Goal: Communication & Community: Participate in discussion

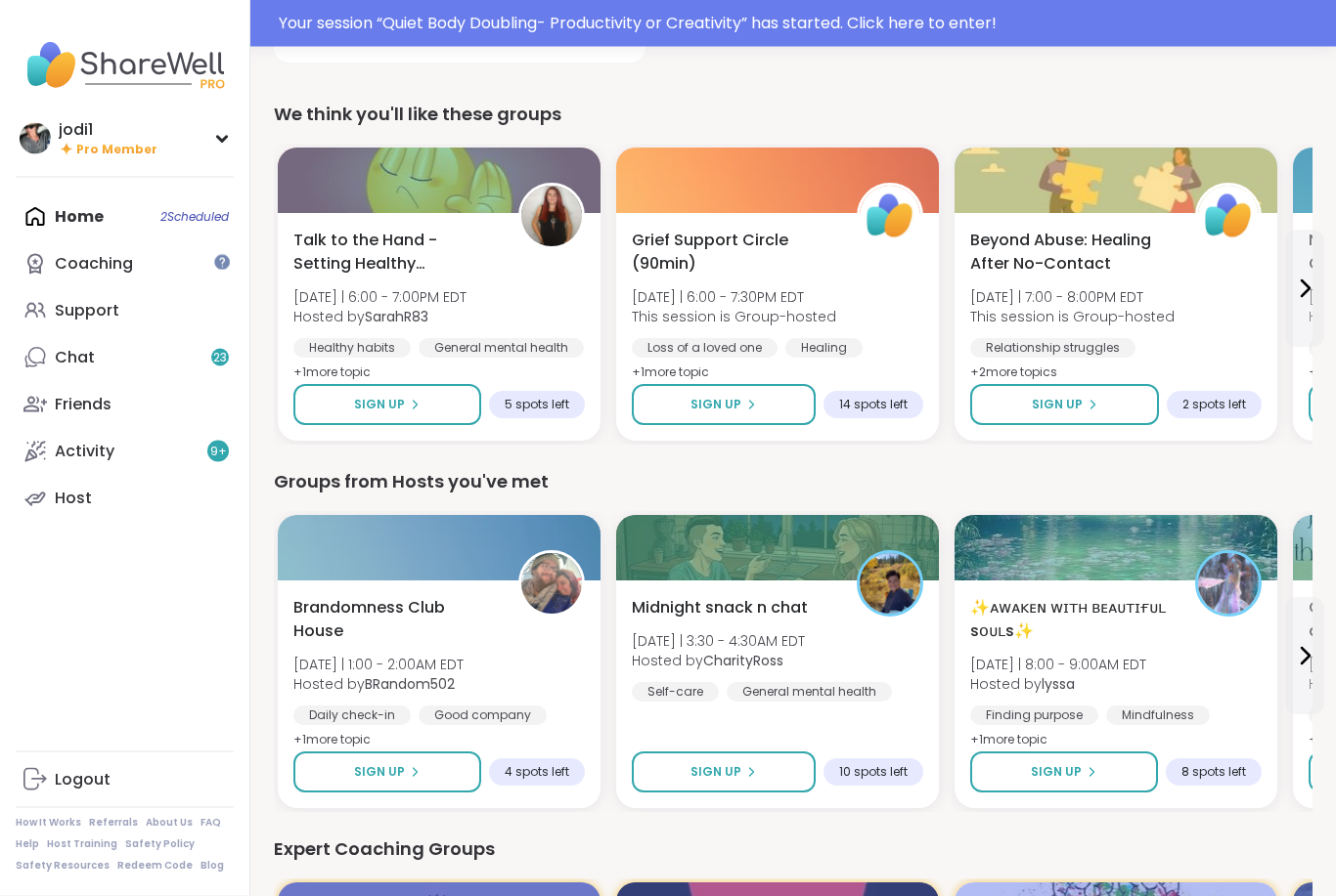
scroll to position [536, 0]
click at [981, 34] on div "Your session “ Quiet Body Doubling- Productivity or Creativity ” has started. C…" at bounding box center [801, 24] width 1046 height 24
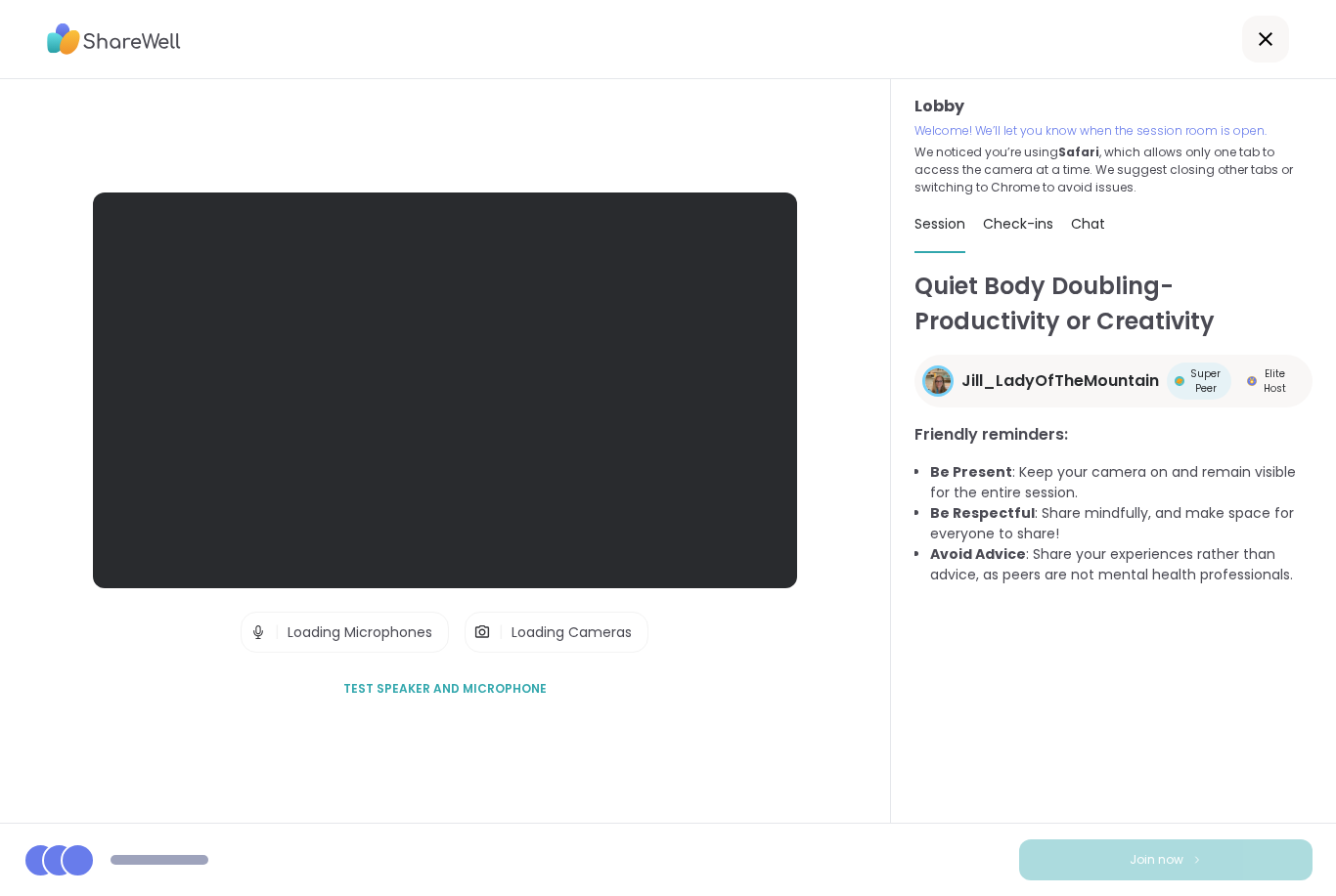
scroll to position [63, 0]
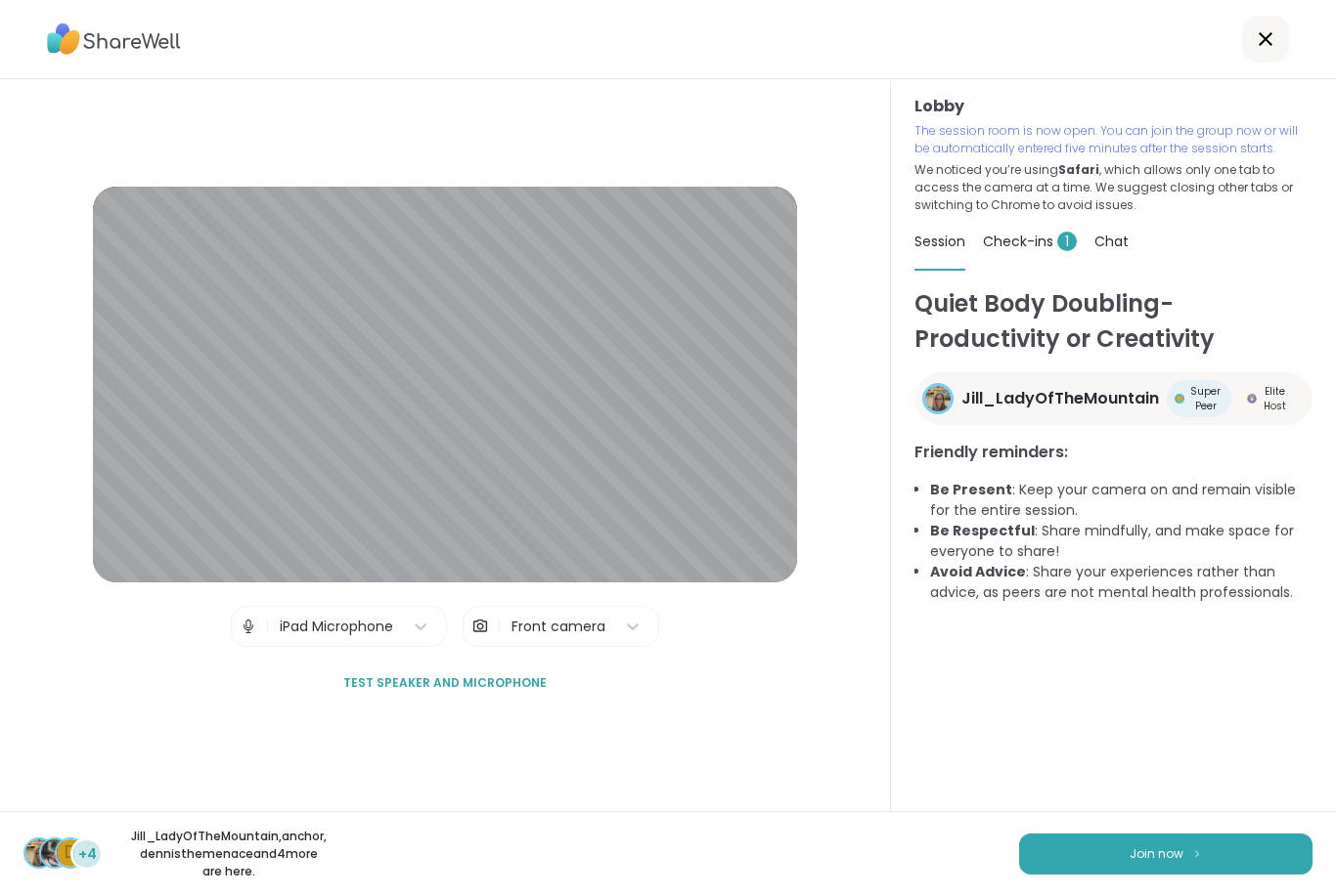
click at [1160, 862] on span "Join now" at bounding box center [1156, 854] width 54 height 18
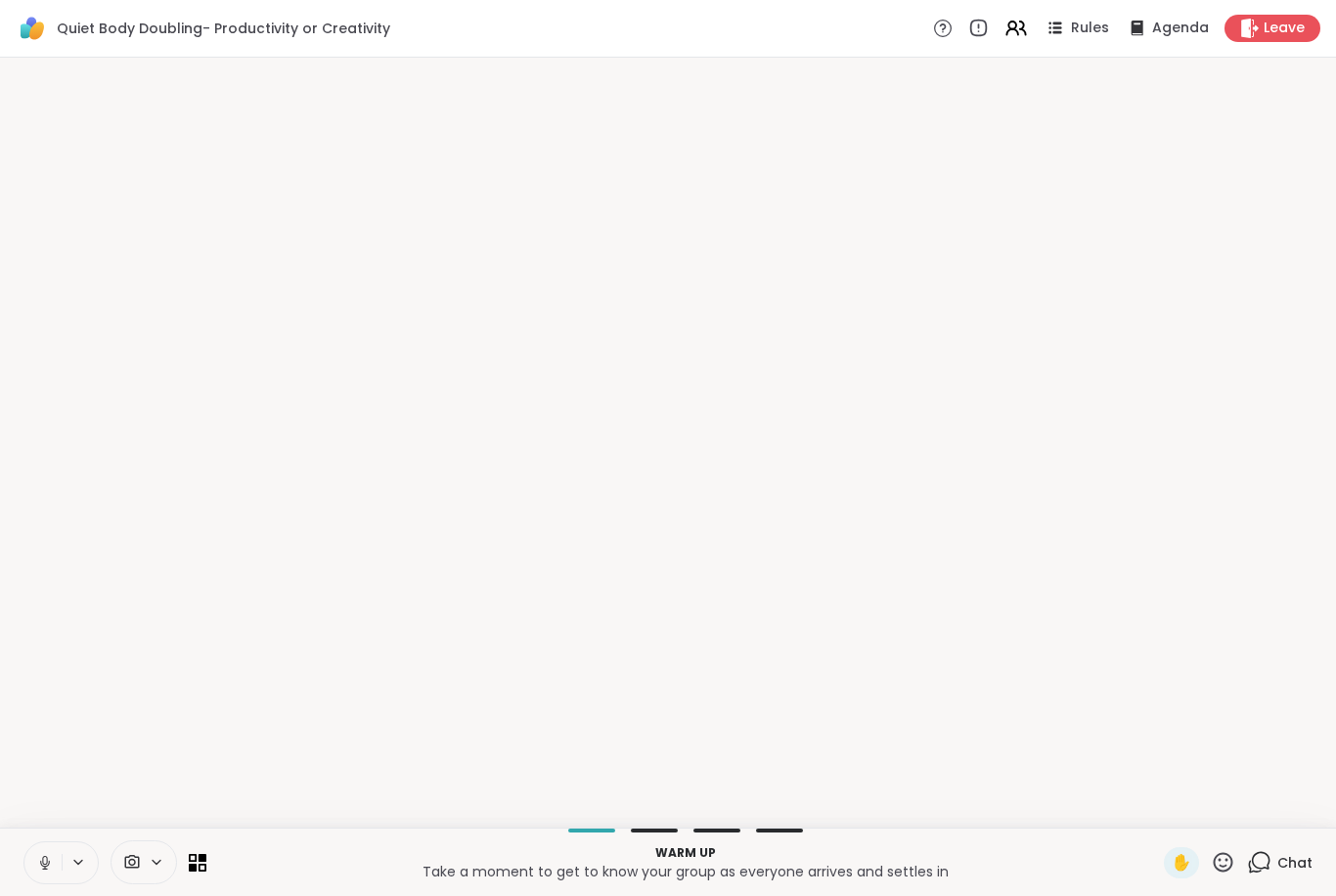
scroll to position [0, 0]
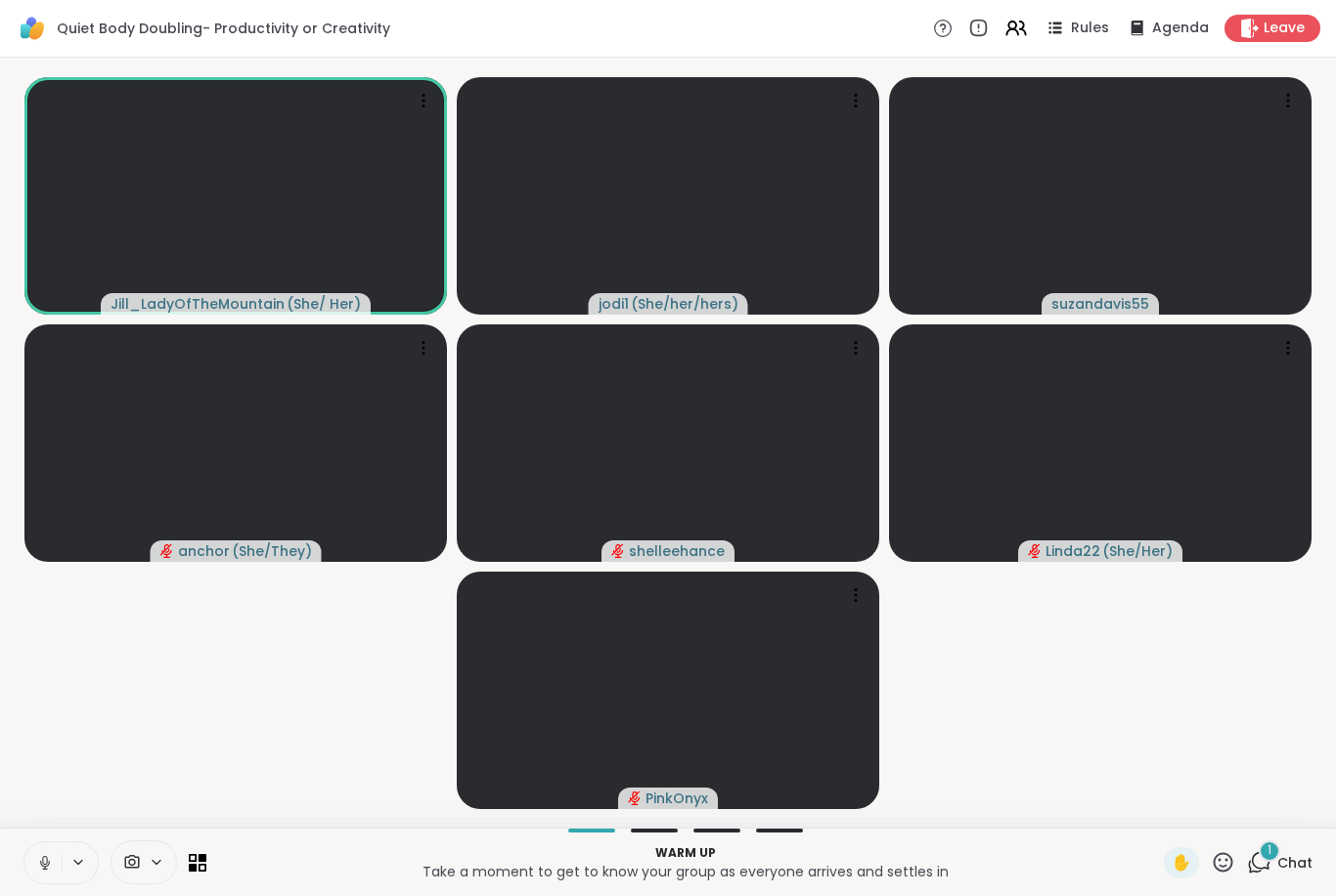
click at [46, 882] on button at bounding box center [43, 862] width 37 height 41
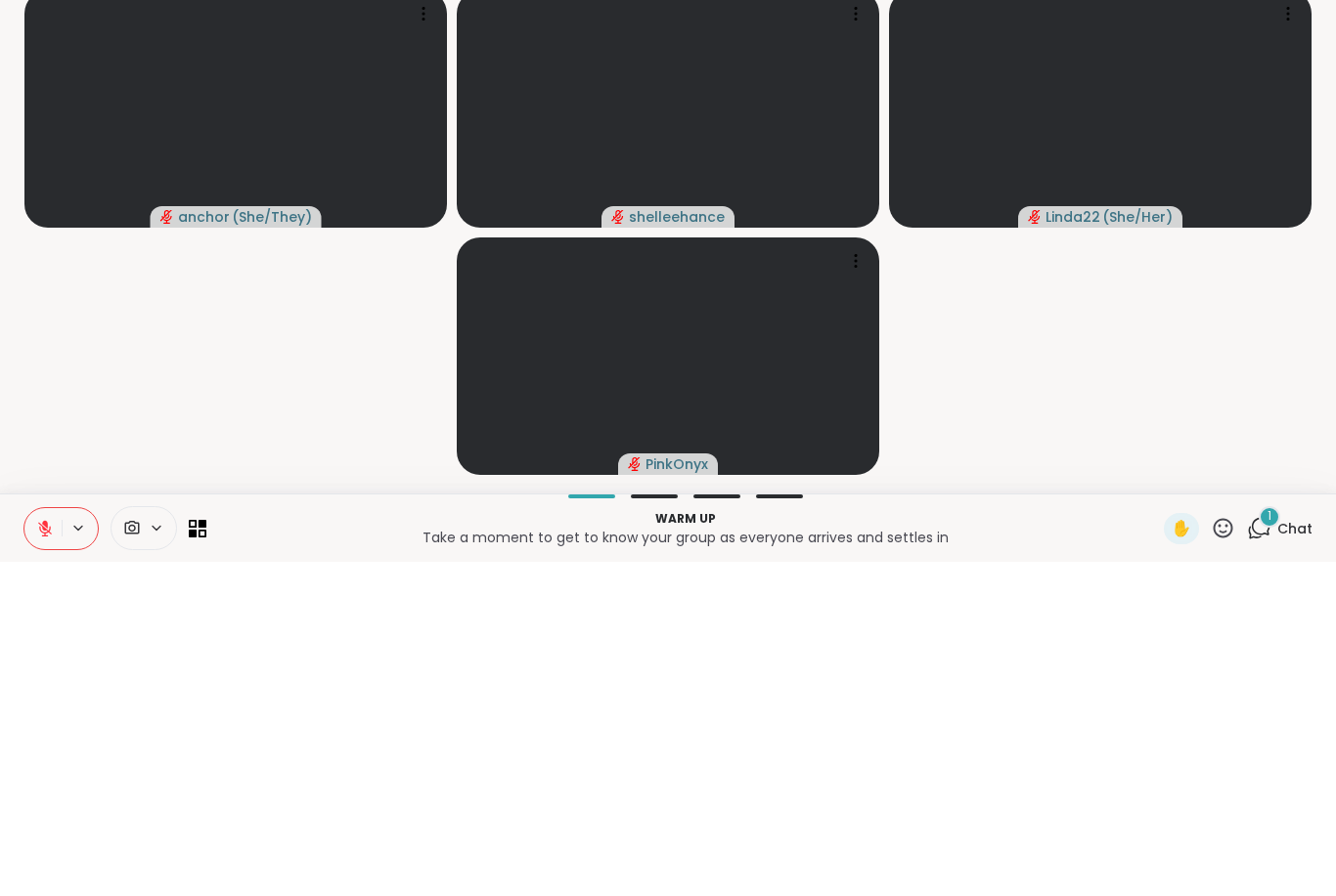
click at [1258, 418] on video-player-container "Jill_LadyOfTheMountain ( She/ Her ) jodi1 ( She/her/hers ) suzandavis55 anchor …" at bounding box center [668, 443] width 1312 height 755
click at [1225, 377] on video-player-container "Jill_LadyOfTheMountain ( She/ Her ) jodi1 ( She/her/hers ) suzandavis55 anchor …" at bounding box center [668, 443] width 1312 height 755
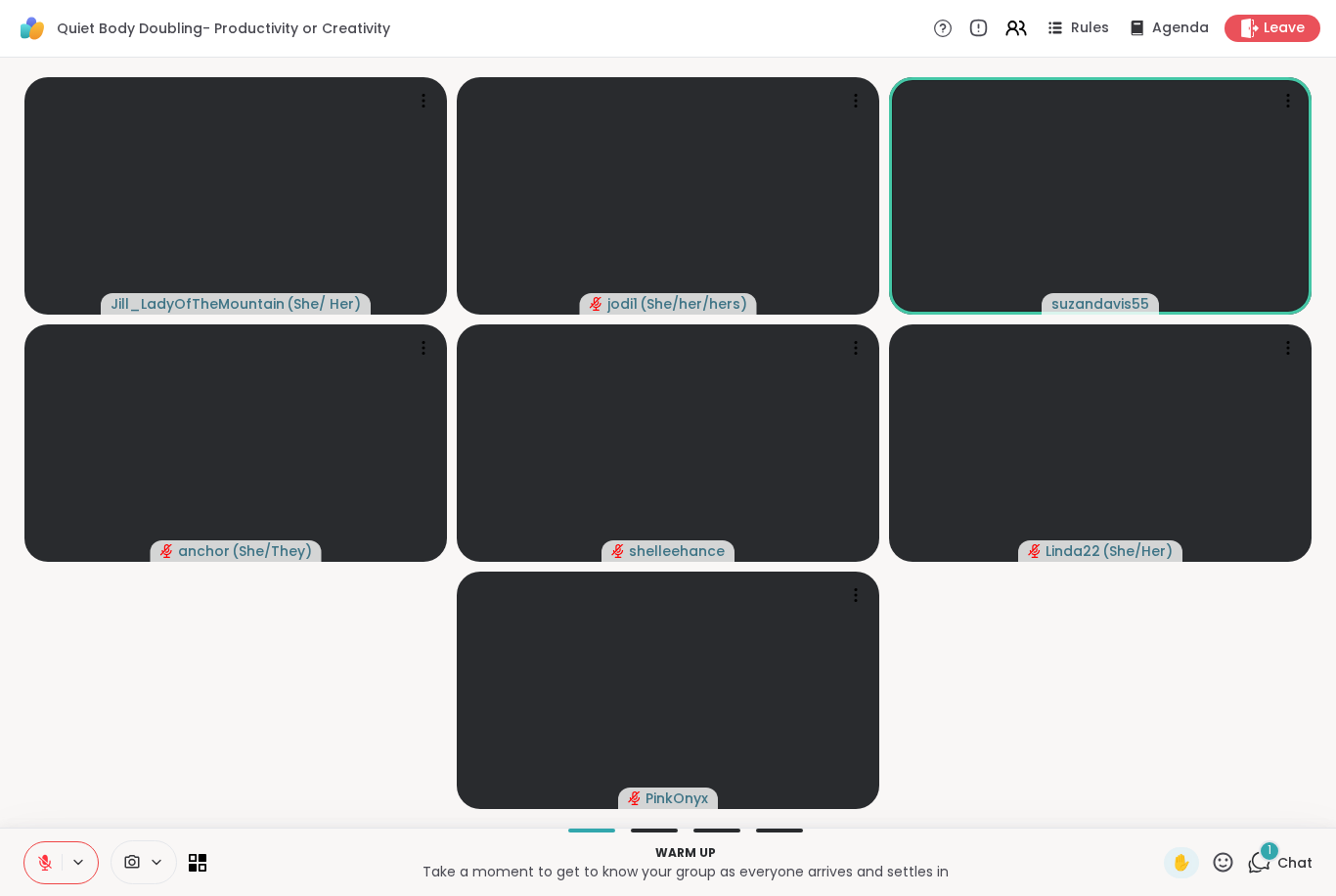
click at [42, 883] on button at bounding box center [43, 862] width 37 height 41
click at [46, 877] on button at bounding box center [43, 862] width 37 height 41
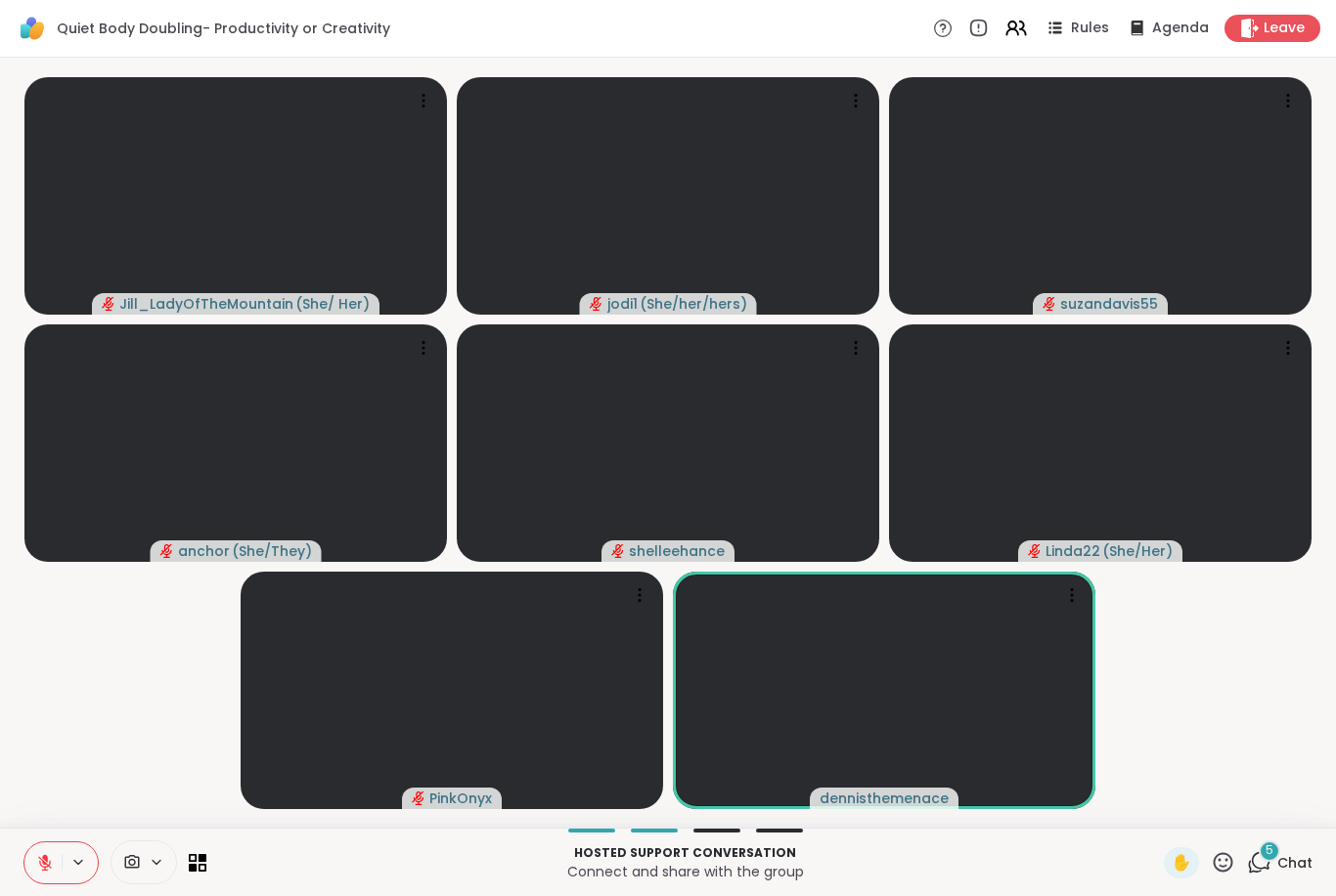
click at [46, 849] on button at bounding box center [43, 862] width 37 height 41
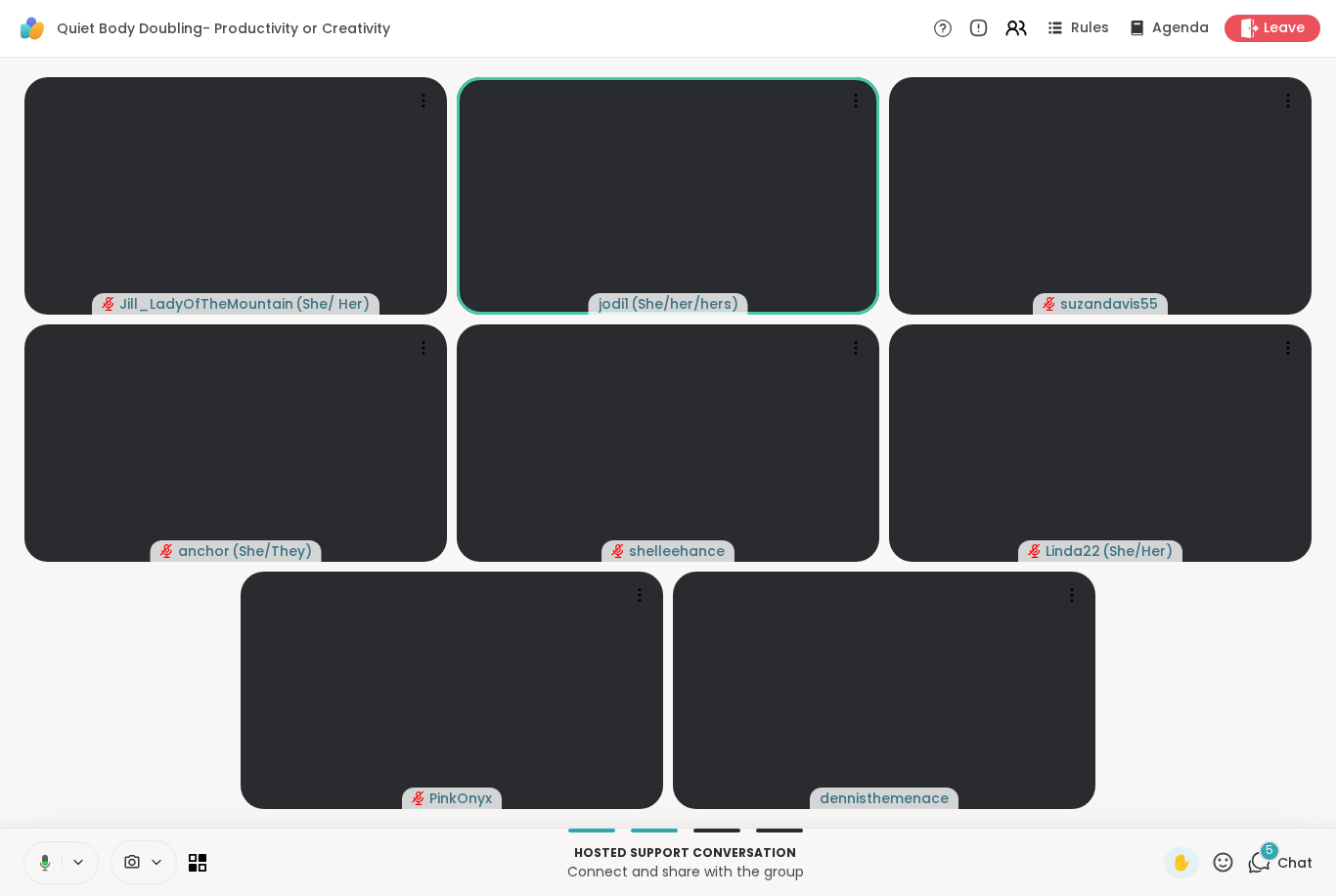
click at [35, 881] on button at bounding box center [42, 862] width 40 height 41
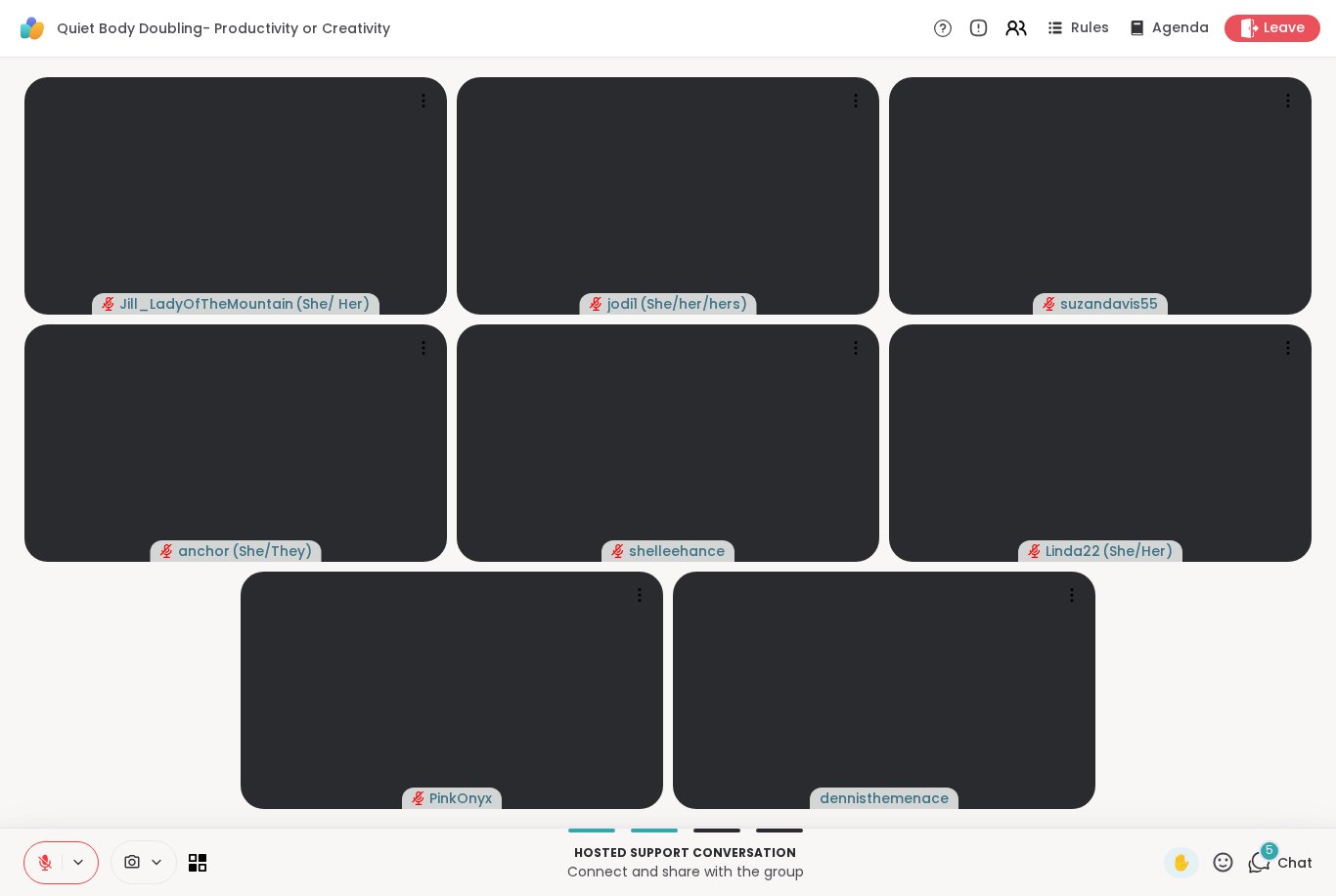
click at [1262, 868] on icon at bounding box center [1260, 861] width 19 height 18
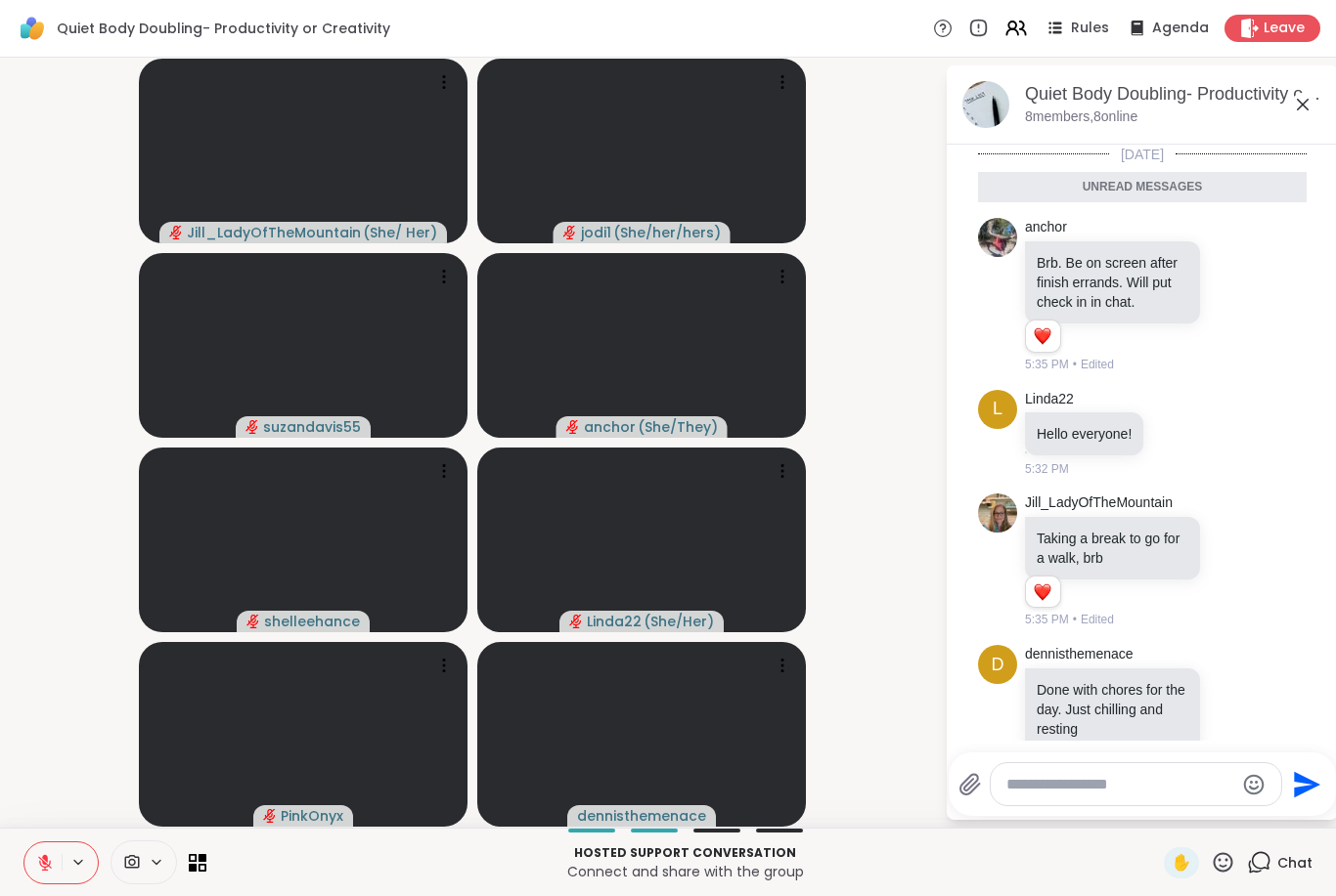
click at [1050, 789] on textarea "Type your message" at bounding box center [1119, 785] width 228 height 20
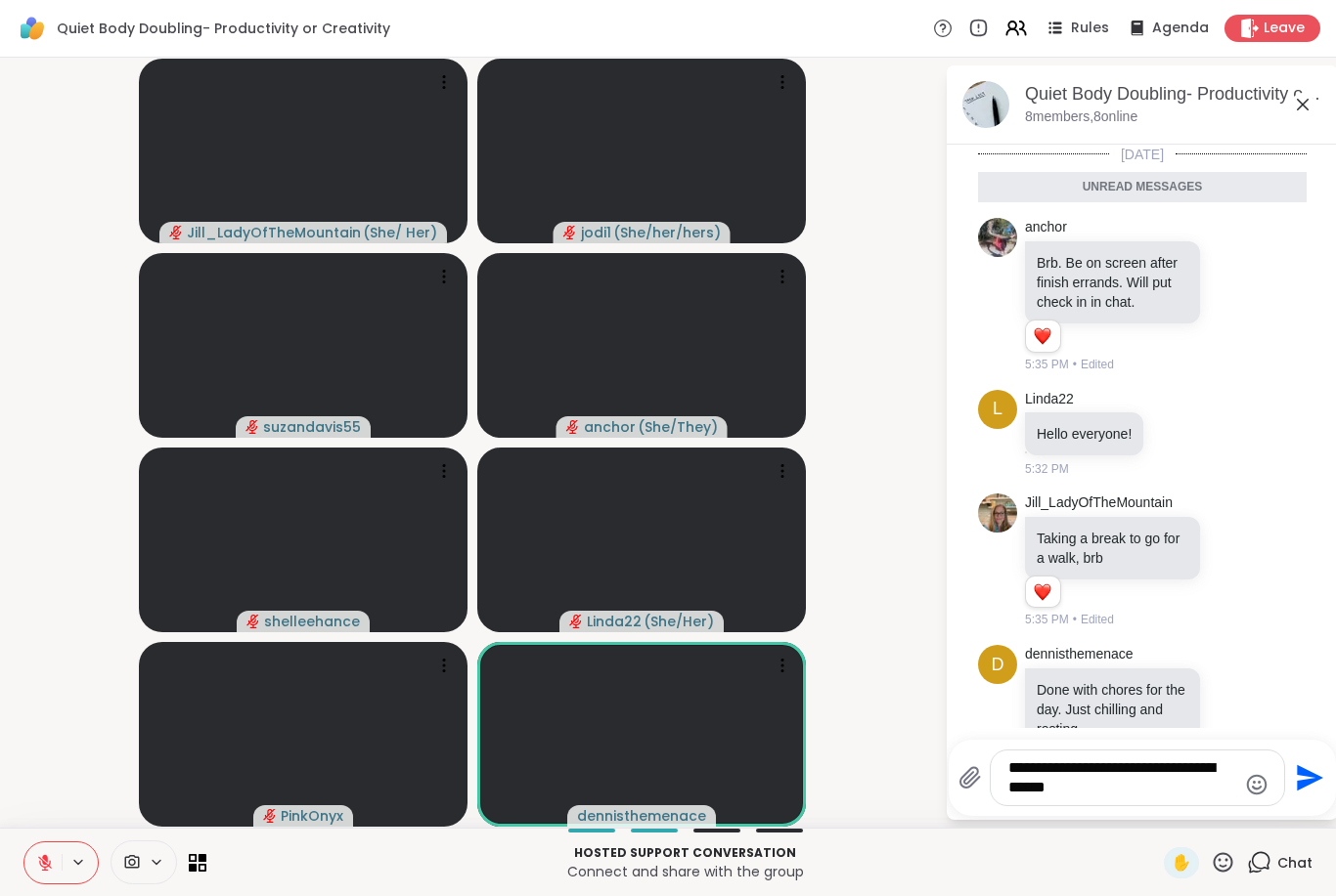
type textarea "**********"
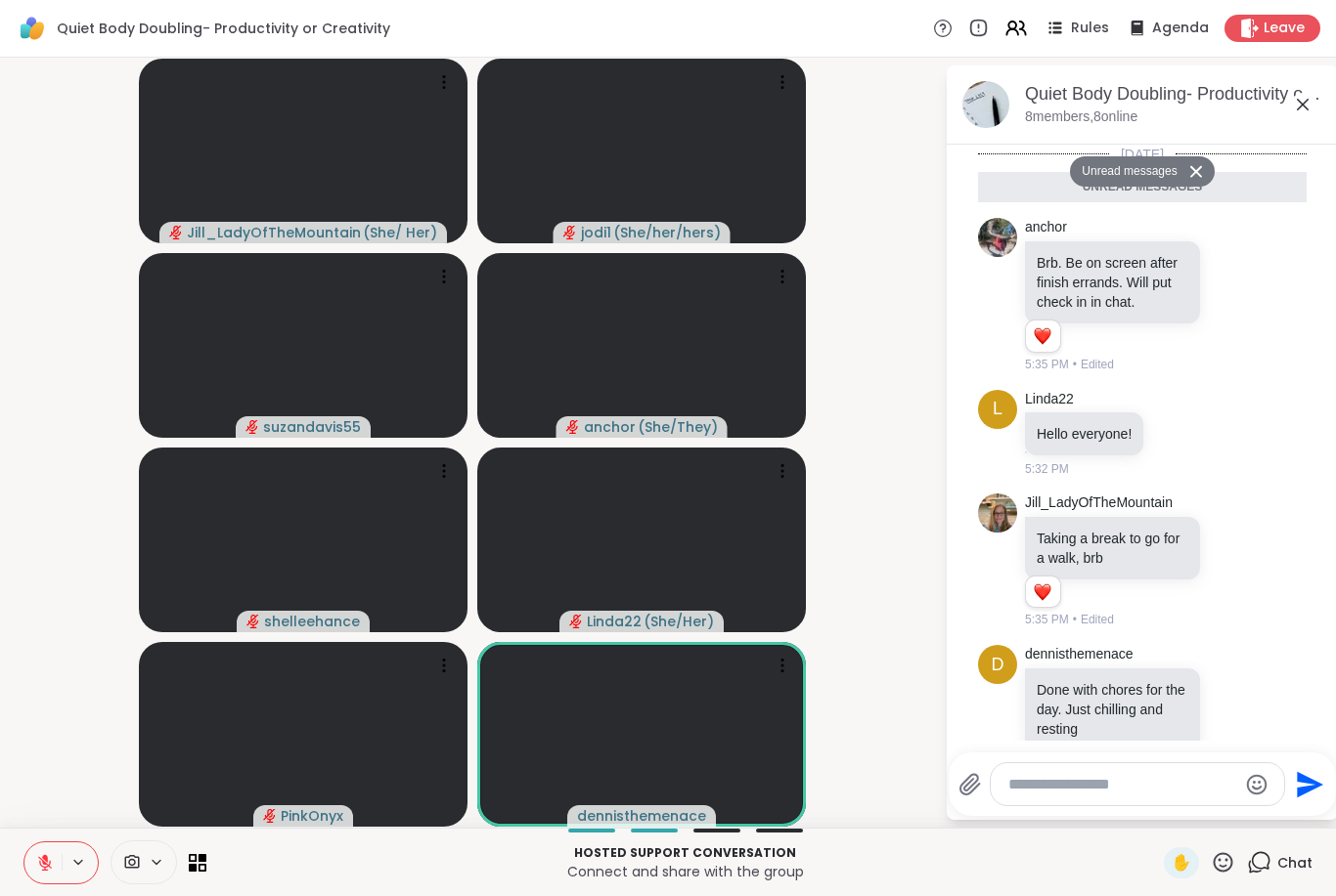
scroll to position [358, 0]
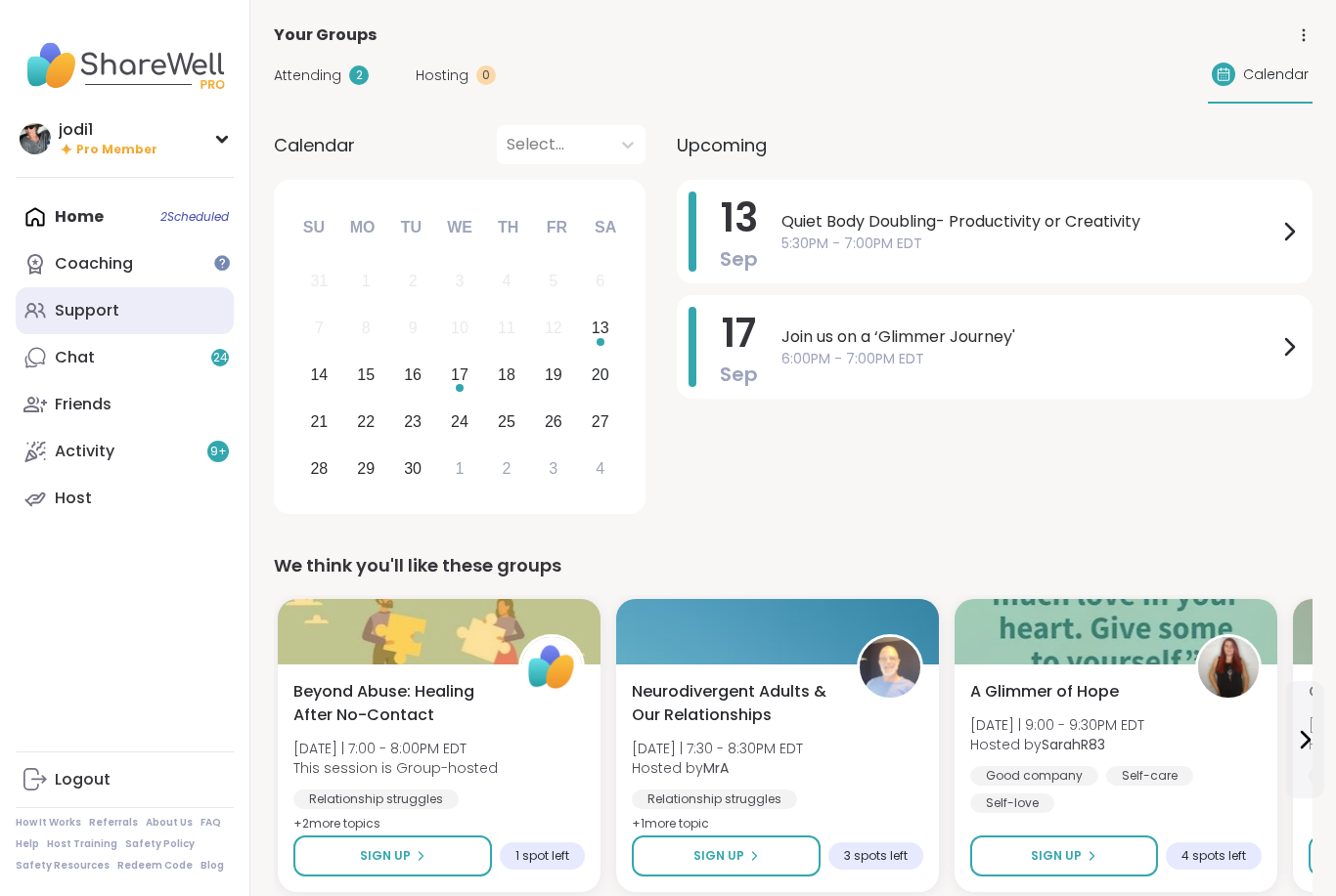
click at [95, 296] on link "Support" at bounding box center [124, 310] width 218 height 47
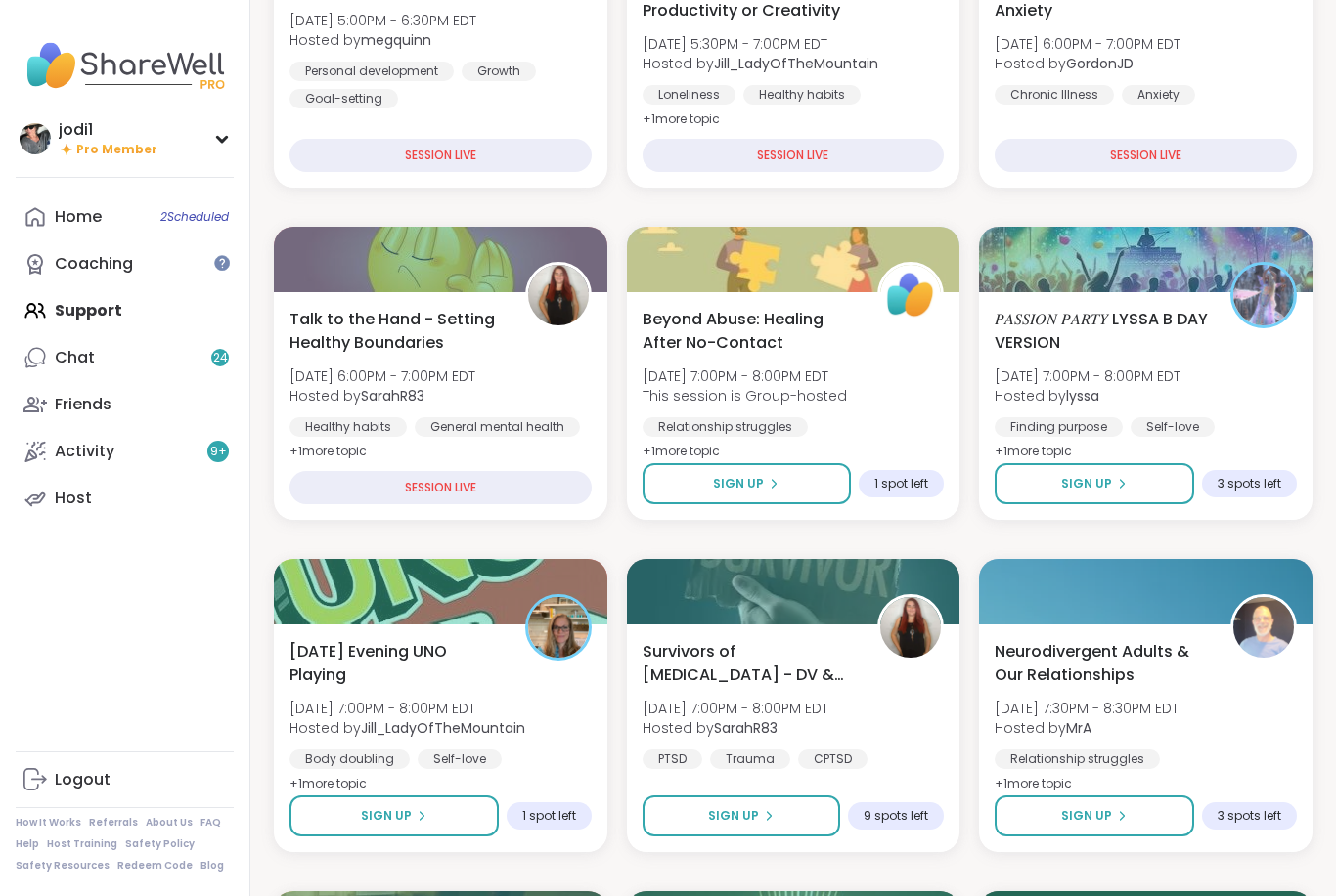
scroll to position [424, 0]
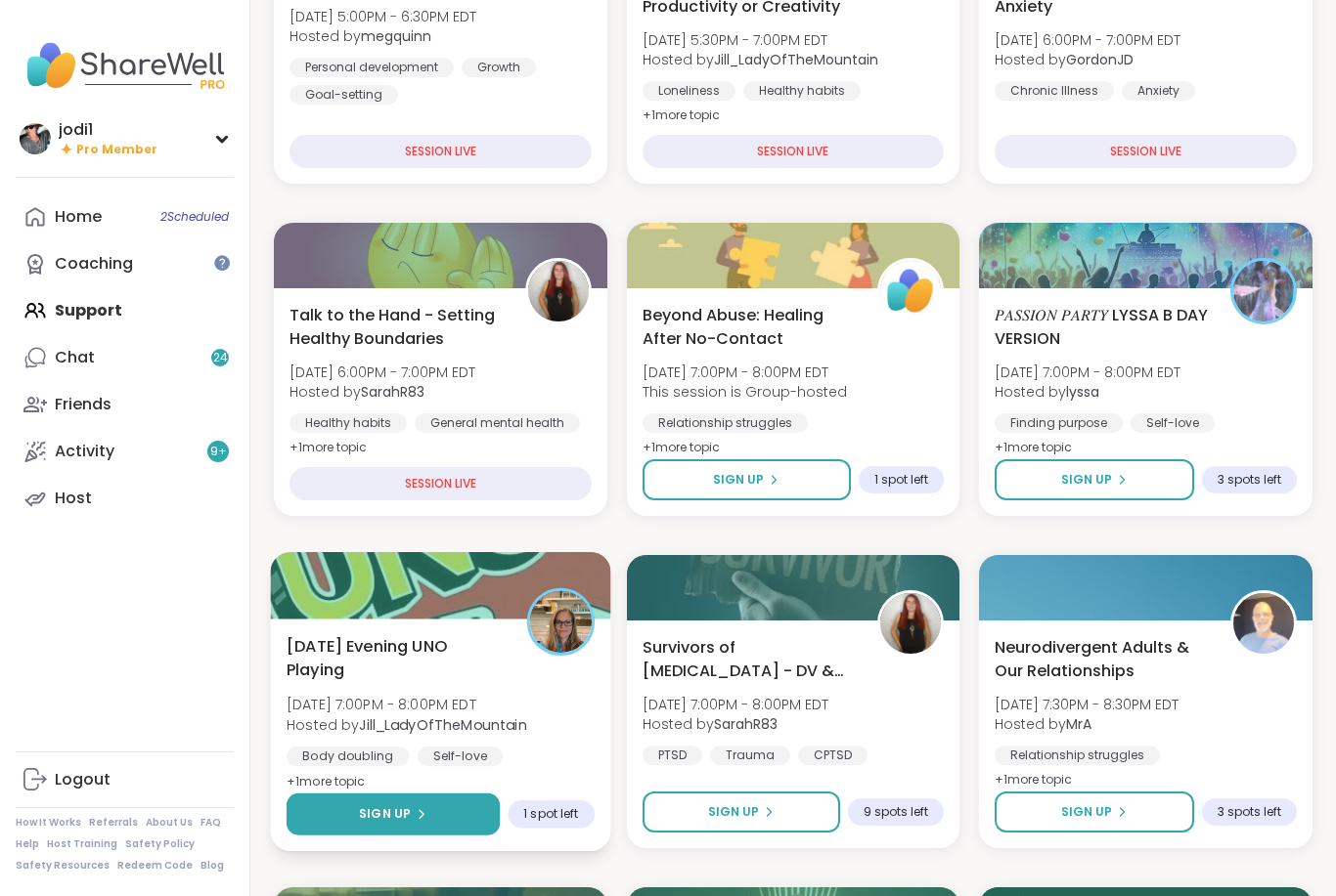
click at [395, 820] on span "Sign Up" at bounding box center [385, 814] width 52 height 18
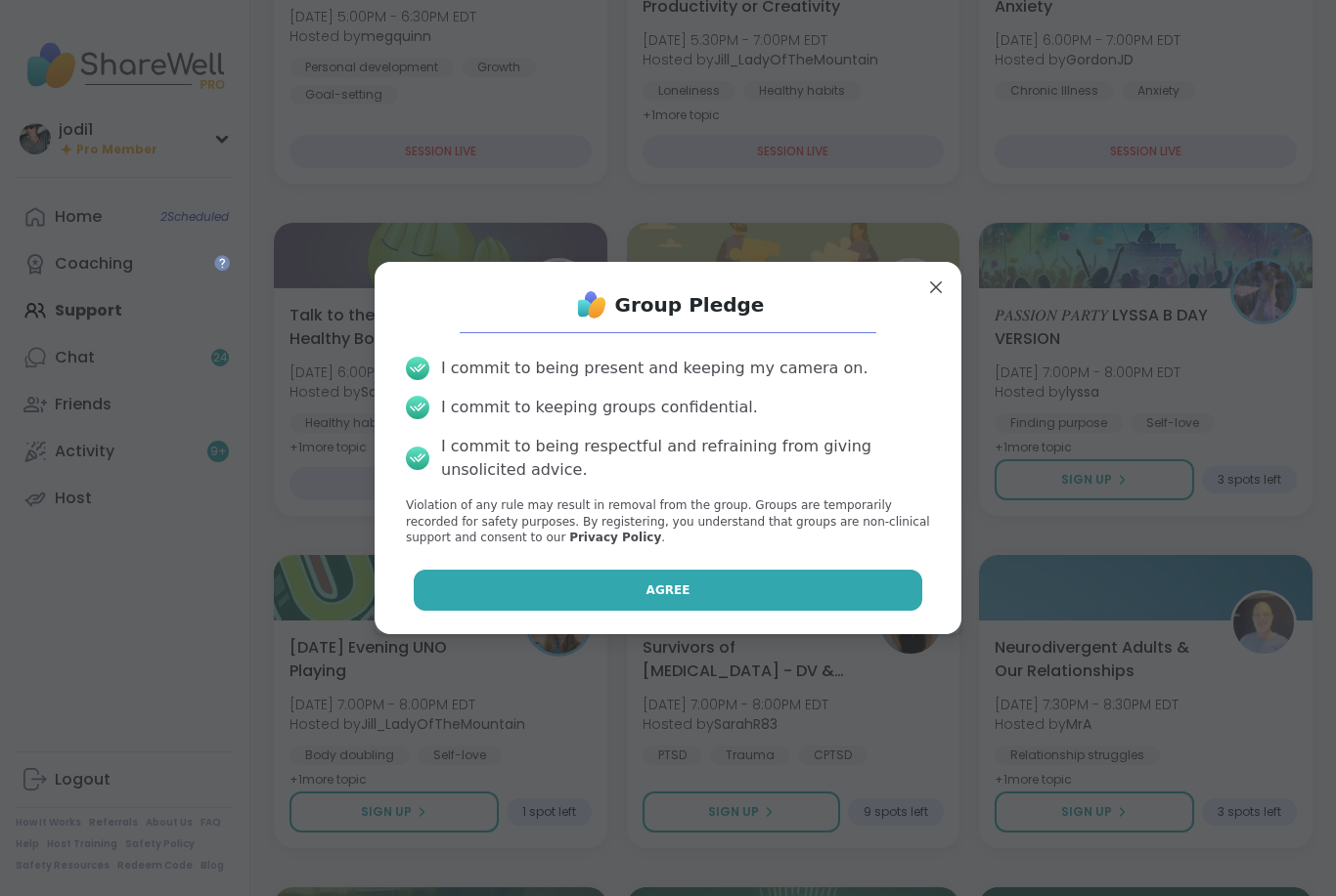
click at [607, 611] on button "Agree" at bounding box center [668, 590] width 509 height 41
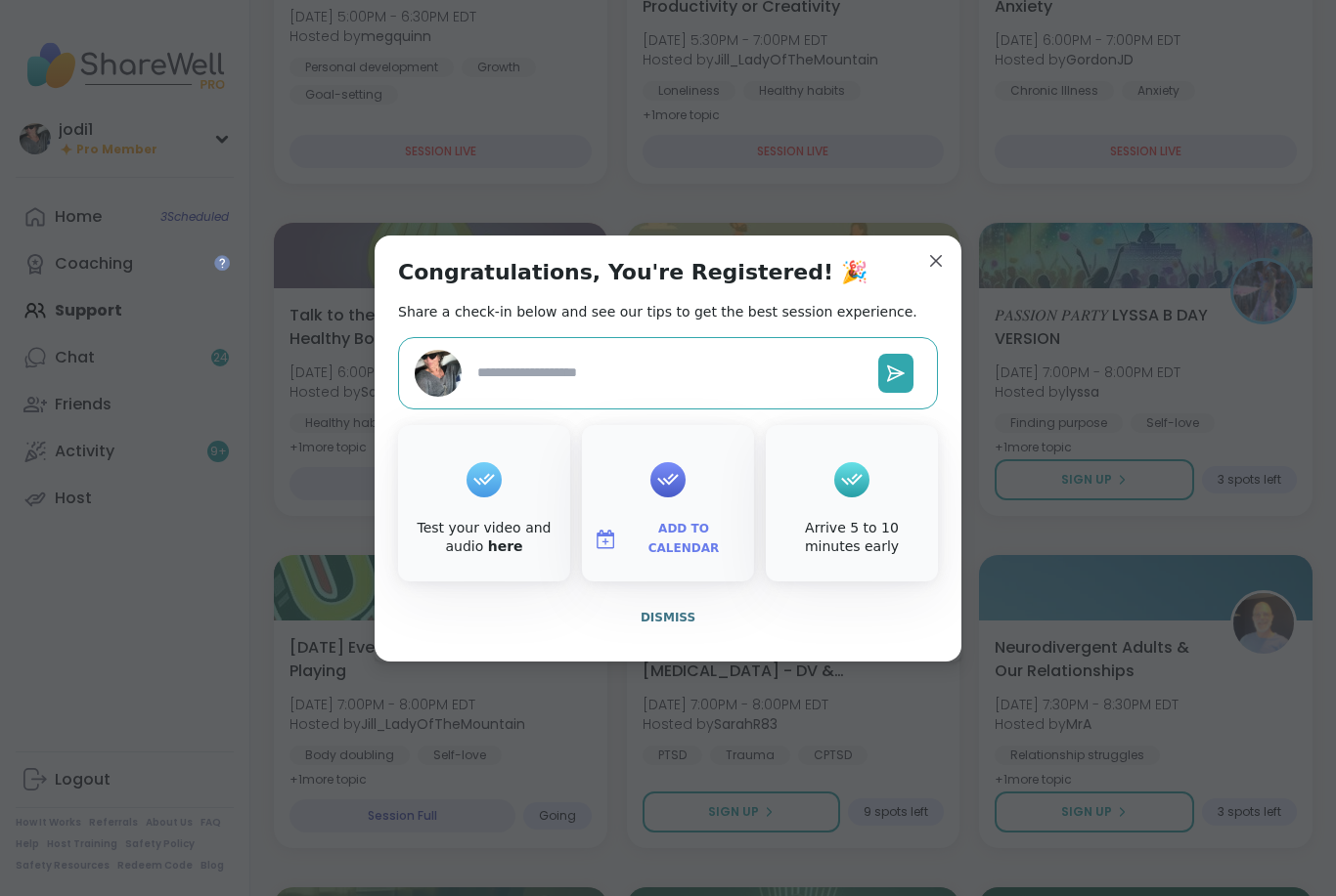
click at [679, 519] on div at bounding box center [668, 479] width 35 height 79
click at [669, 391] on textarea at bounding box center [669, 373] width 401 height 36
type textarea "*"
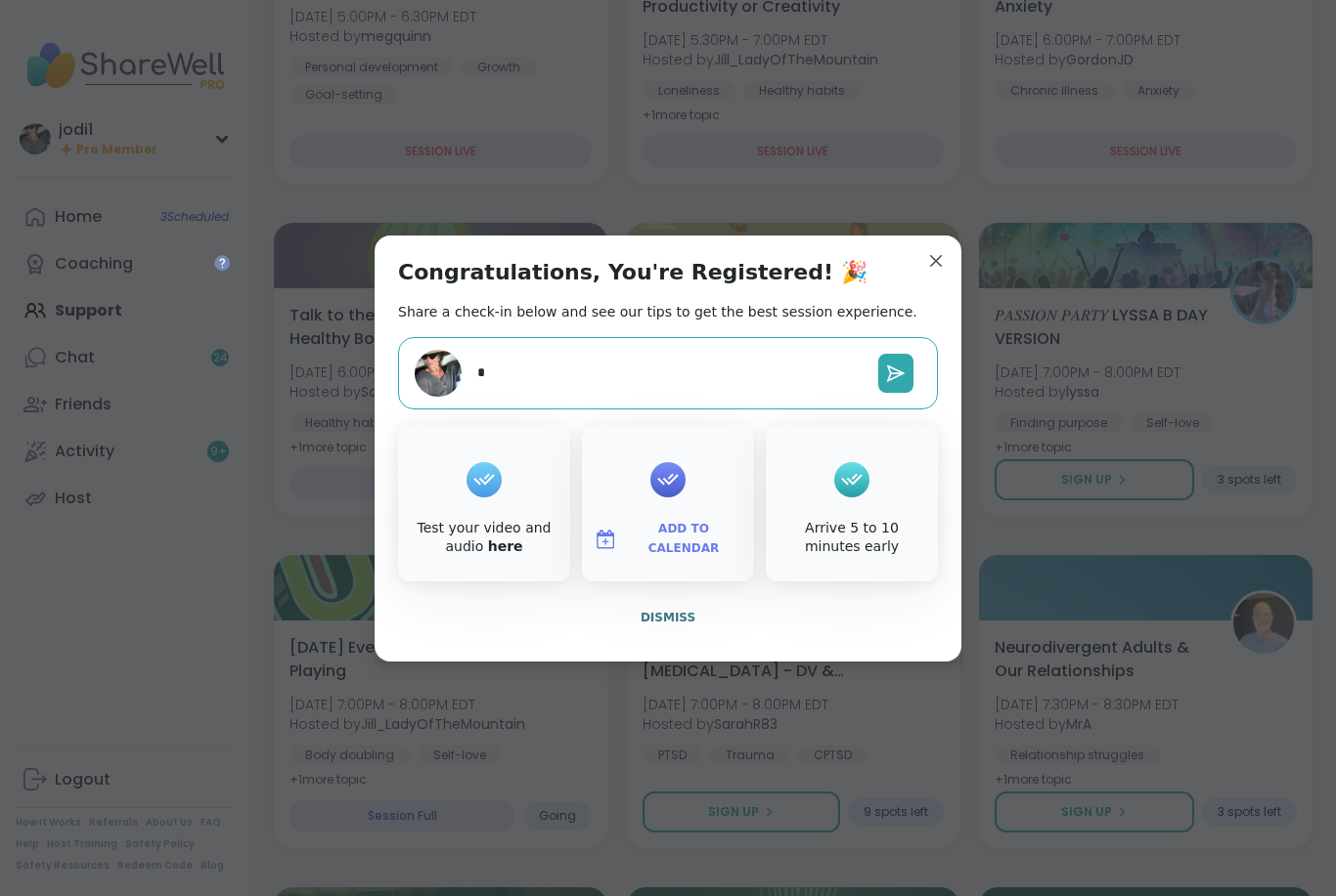
type textarea "**"
type textarea "*"
type textarea "***"
click at [900, 383] on icon at bounding box center [896, 374] width 20 height 20
type textarea "*"
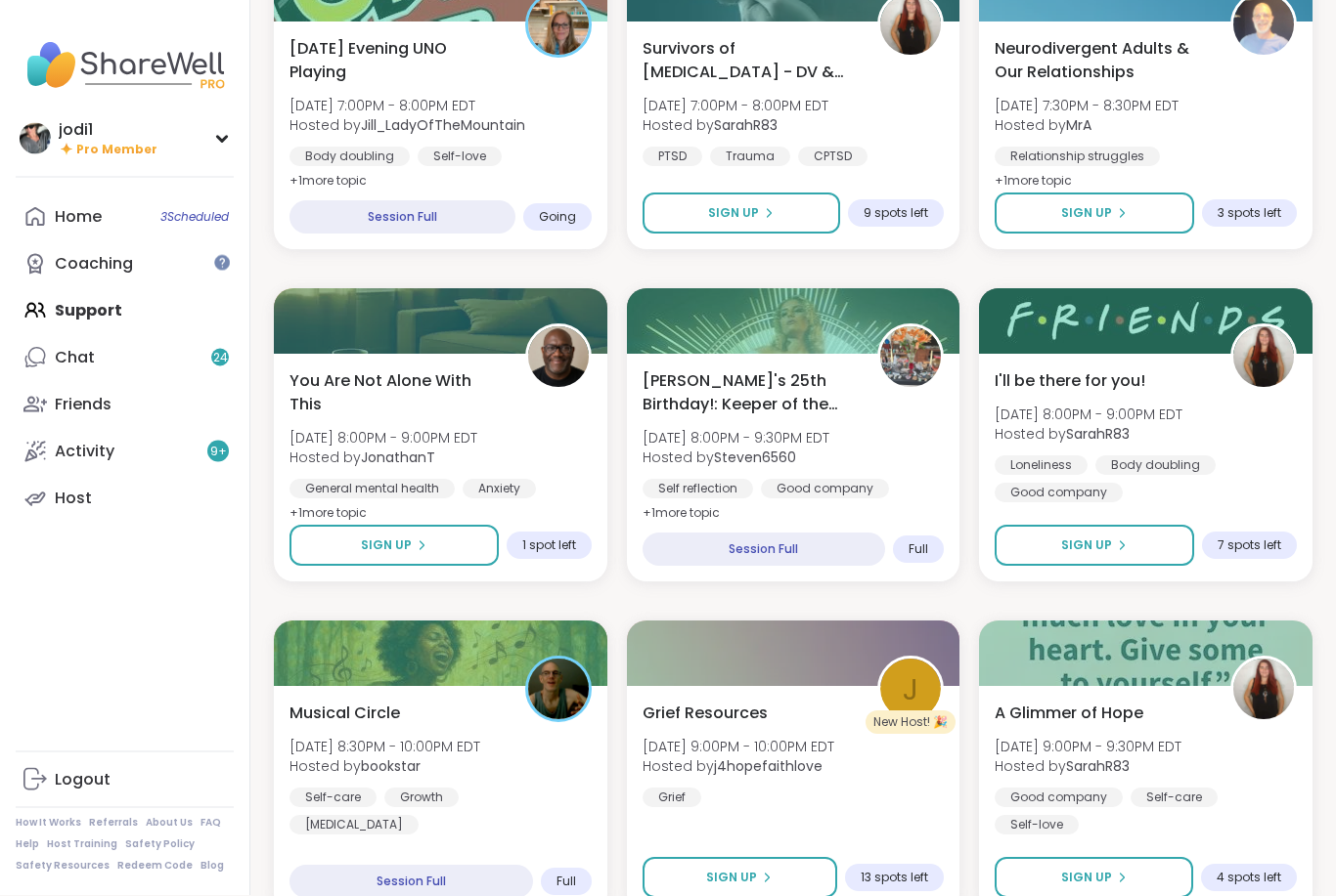
scroll to position [1022, 0]
click at [543, 745] on div "Musical Circle Sat, Sep 13 | 8:30PM - 10:00PM EDT Hosted by bookstar Self-care …" at bounding box center [441, 768] width 308 height 136
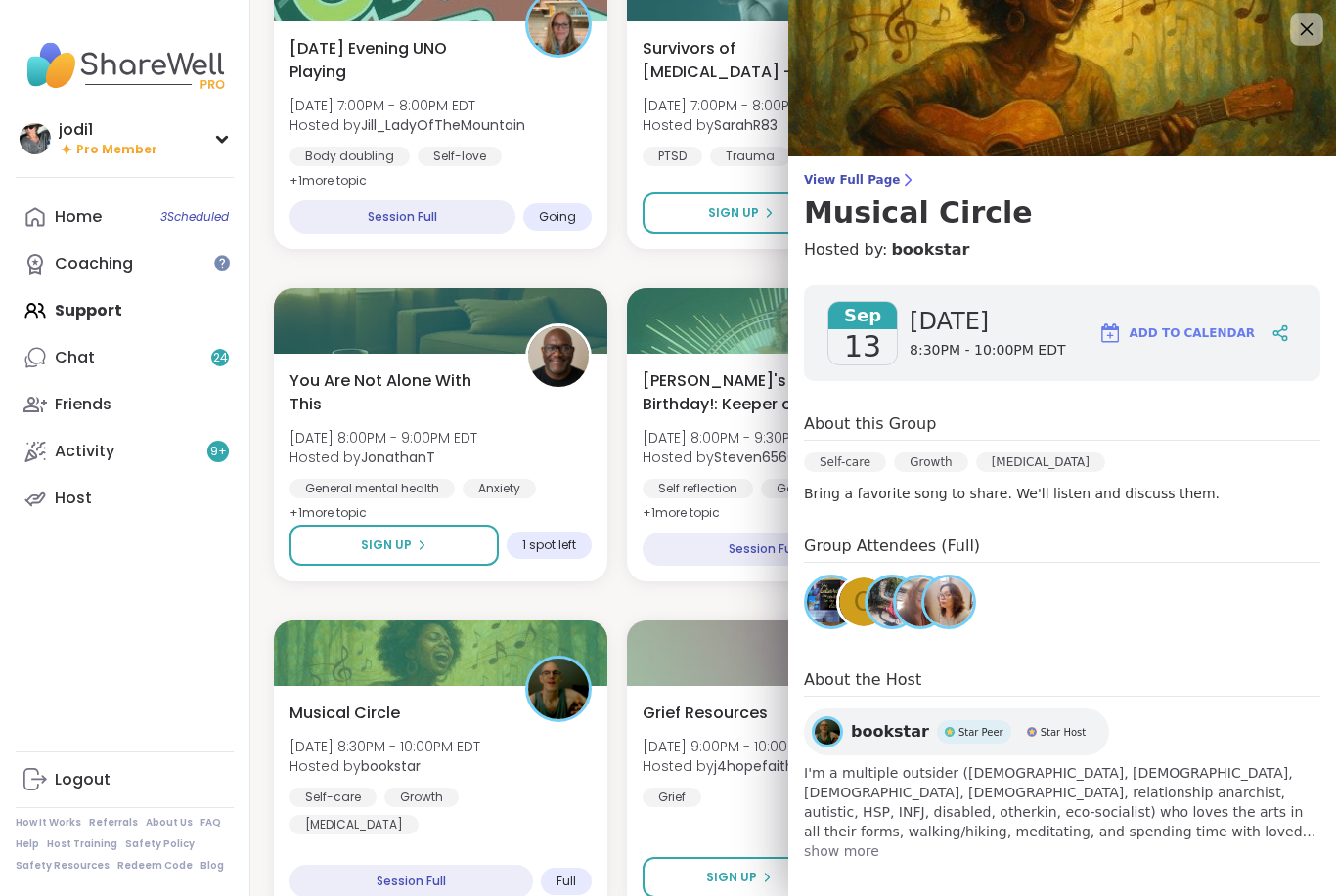
click at [1301, 26] on icon at bounding box center [1306, 30] width 13 height 13
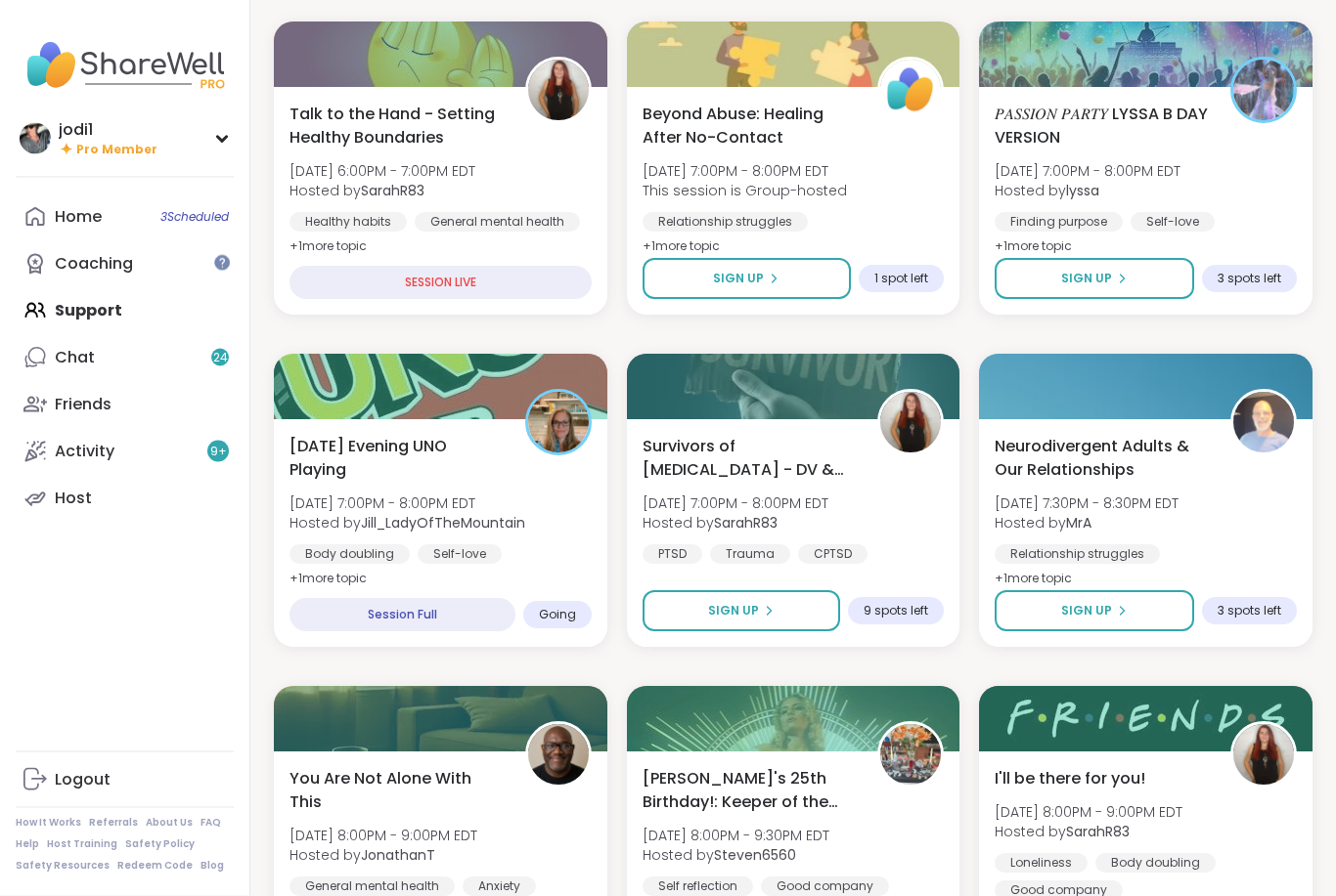
scroll to position [0, 0]
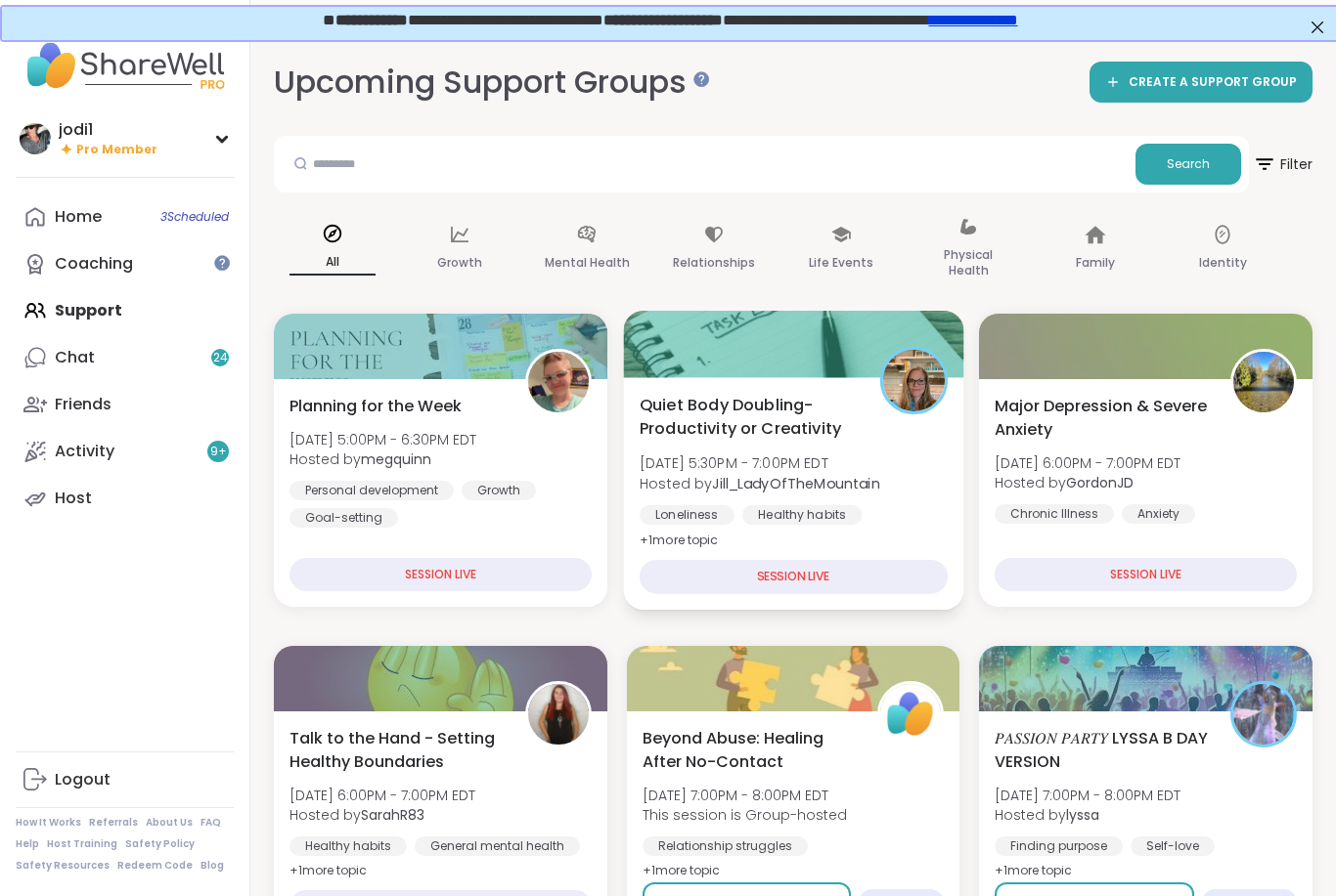
click at [891, 429] on div "Quiet Body Doubling- Productivity or Creativity Sat, Sep 13 | 5:30PM - 7:00PM E…" at bounding box center [794, 472] width 308 height 159
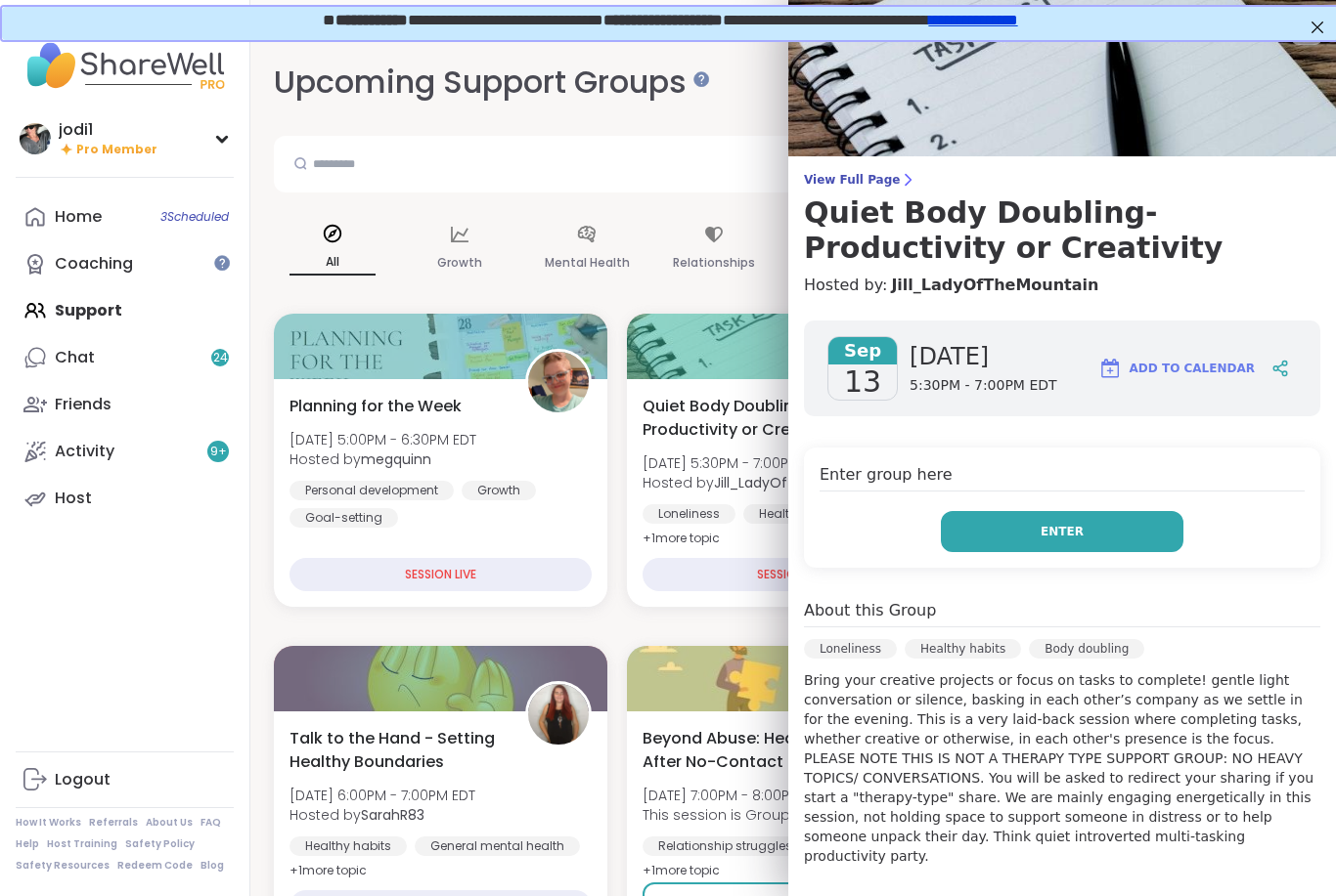
click at [1067, 533] on span "Enter" at bounding box center [1061, 532] width 43 height 18
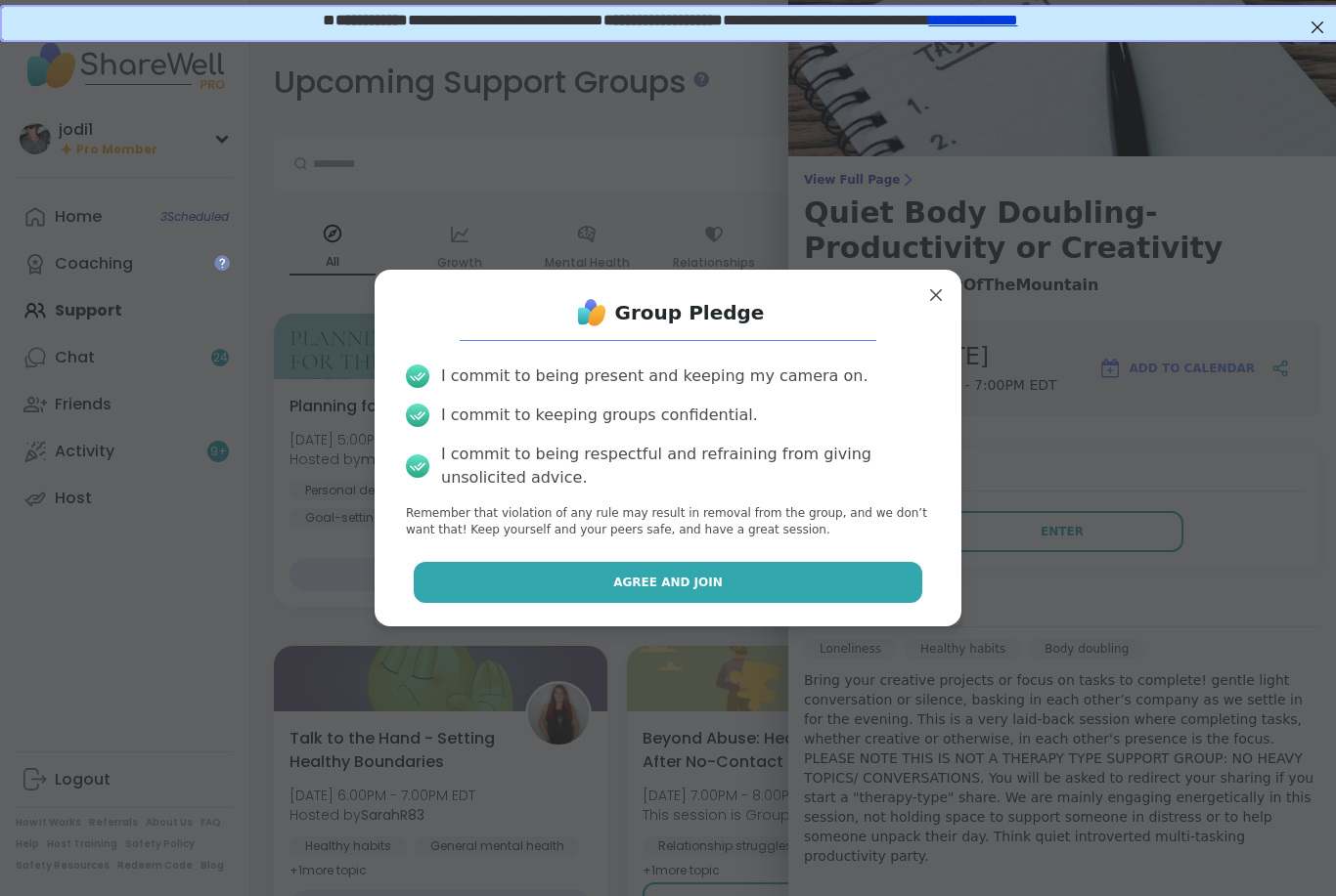
click at [691, 578] on span "Agree and Join" at bounding box center [668, 583] width 109 height 18
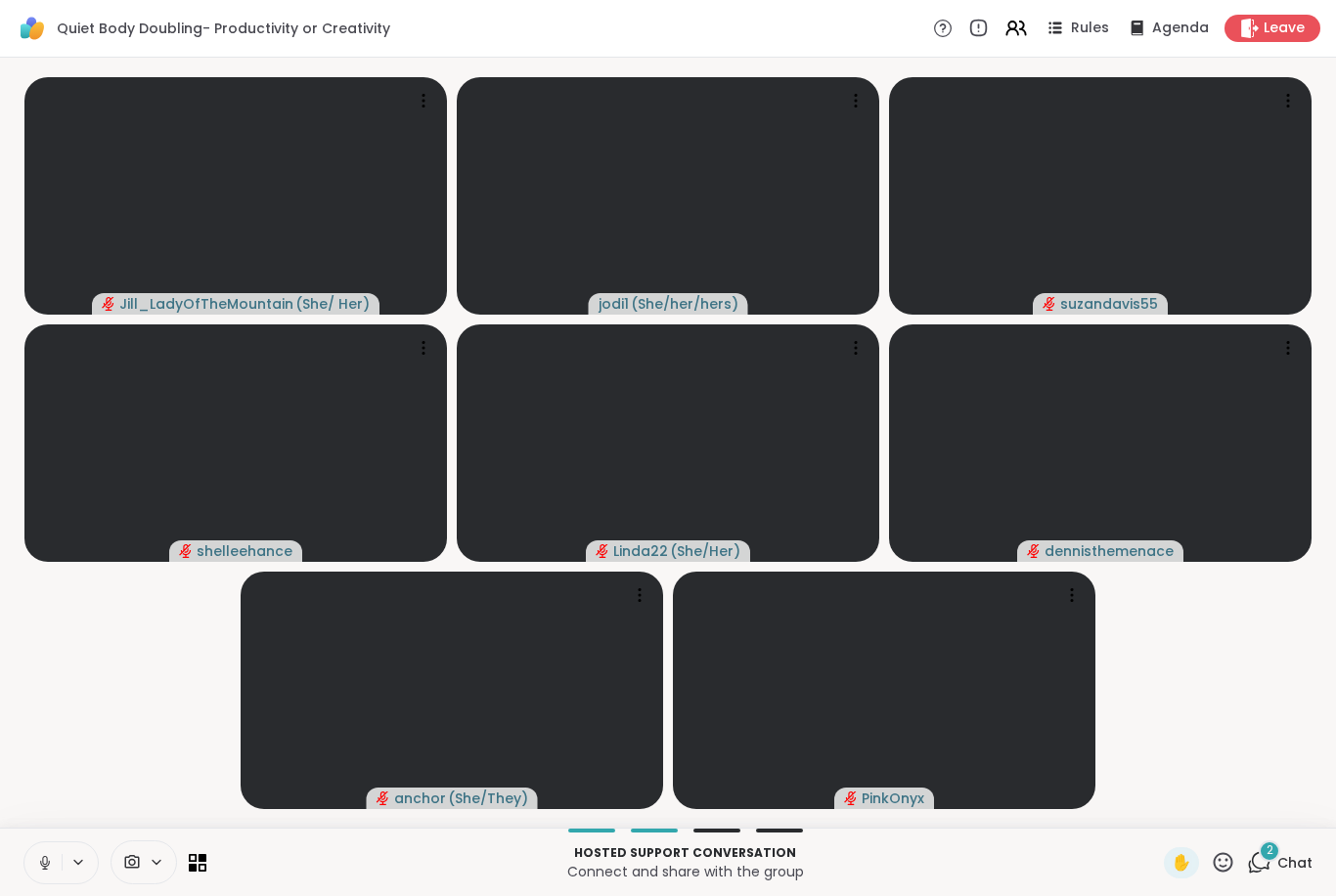
click at [53, 867] on icon at bounding box center [45, 863] width 18 height 18
